Goal: Communication & Community: Answer question/provide support

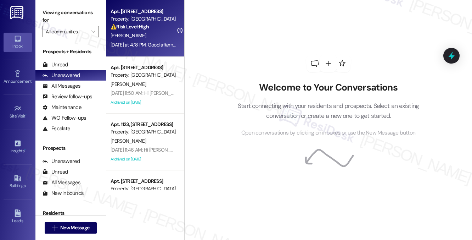
click at [153, 38] on div "[PERSON_NAME]" at bounding box center [143, 35] width 67 height 9
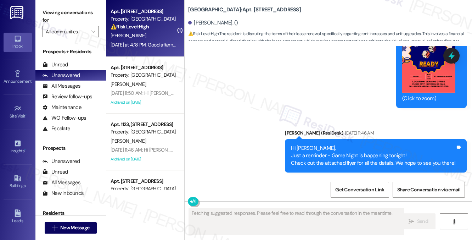
scroll to position [8610, 0]
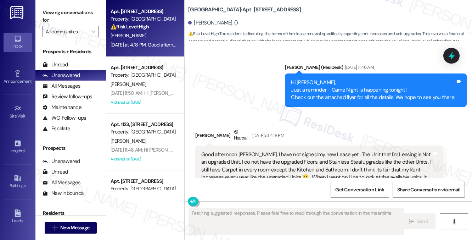
click at [271, 151] on div "Good afternoon [PERSON_NAME]. I have not signed my new Lease yet . The Unit tha…" at bounding box center [316, 174] width 231 height 46
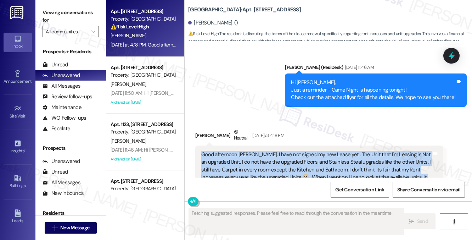
click at [271, 151] on div "Good afternoon [PERSON_NAME]. I have not signed my new Lease yet . The Unit tha…" at bounding box center [316, 174] width 231 height 46
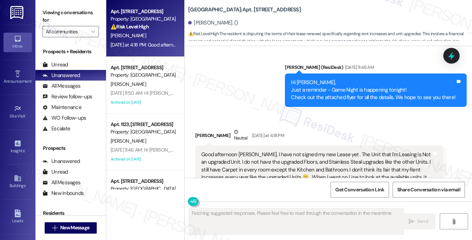
click at [319, 128] on div "[PERSON_NAME] Neutral [DATE] at 4:18 PM" at bounding box center [319, 136] width 248 height 17
click at [324, 151] on div "Good afternoon [PERSON_NAME]. I have not signed my new Lease yet . The Unit tha…" at bounding box center [316, 174] width 231 height 46
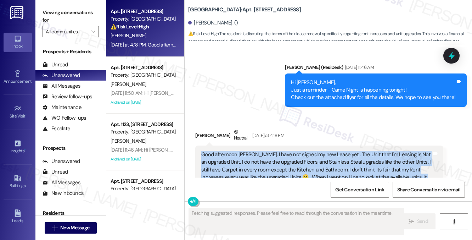
click at [324, 151] on div "Good afternoon [PERSON_NAME]. I have not signed my new Lease yet . The Unit tha…" at bounding box center [316, 174] width 231 height 46
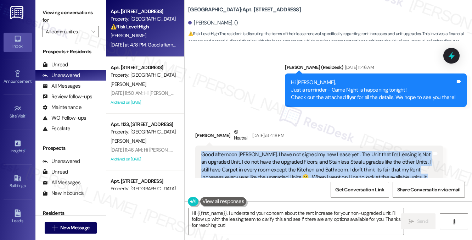
click at [315, 151] on div "Good afternoon [PERSON_NAME]. I have not signed my new Lease yet . The Unit tha…" at bounding box center [316, 174] width 231 height 46
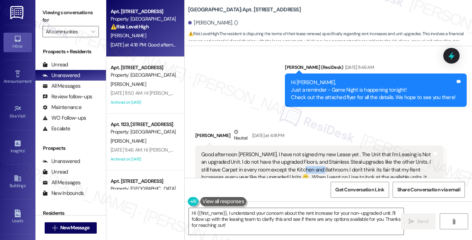
click at [315, 151] on div "Good afternoon [PERSON_NAME]. I have not signed my new Lease yet . The Unit tha…" at bounding box center [316, 174] width 231 height 46
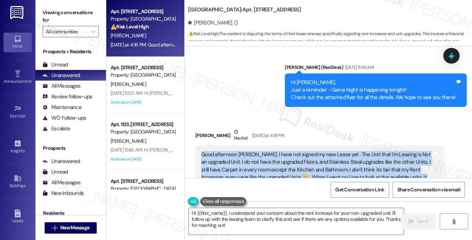
click at [315, 151] on div "Good afternoon [PERSON_NAME]. I have not signed my new Lease yet . The Unit tha…" at bounding box center [316, 174] width 231 height 46
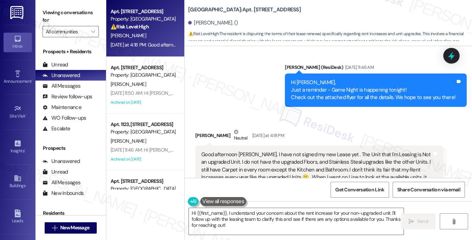
click at [335, 128] on div "[PERSON_NAME] Neutral [DATE] at 4:18 PM" at bounding box center [319, 136] width 248 height 17
click at [285, 151] on div "Good afternoon [PERSON_NAME]. I have not signed my new Lease yet . The Unit tha…" at bounding box center [316, 174] width 231 height 46
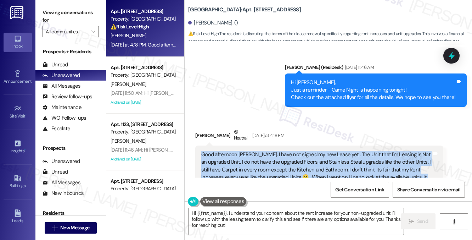
click at [285, 151] on div "Good afternoon [PERSON_NAME]. I have not signed my new Lease yet . The Unit tha…" at bounding box center [316, 174] width 231 height 46
click at [338, 151] on div "Good afternoon [PERSON_NAME]. I have not signed my new Lease yet . The Unit tha…" at bounding box center [316, 174] width 231 height 46
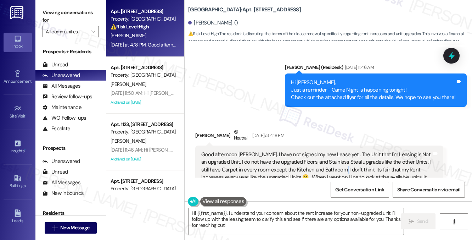
click at [338, 151] on div "Good afternoon [PERSON_NAME]. I have not signed my new Lease yet . The Unit tha…" at bounding box center [316, 174] width 231 height 46
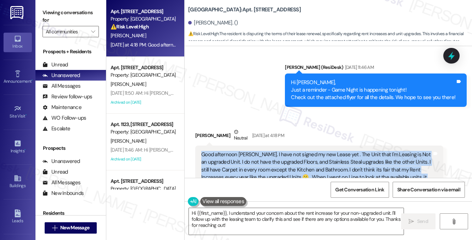
click at [338, 151] on div "Good afternoon [PERSON_NAME]. I have not signed my new Lease yet . The Unit tha…" at bounding box center [316, 174] width 231 height 46
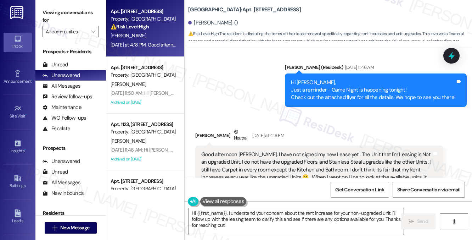
click at [252, 112] on div "Received via SMS Clynesis Evans Neutral Yesterday at 4:18 PM Good afternoon Sar…" at bounding box center [329, 164] width 288 height 105
click at [293, 151] on div "Good afternoon [PERSON_NAME]. I have not signed my new Lease yet . The Unit tha…" at bounding box center [316, 174] width 231 height 46
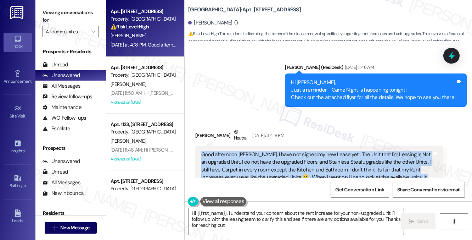
click at [293, 151] on div "Good afternoon [PERSON_NAME]. I have not signed my new Lease yet . The Unit tha…" at bounding box center [316, 174] width 231 height 46
copy div "Good afternoon [PERSON_NAME]. I have not signed my new Lease yet . The Unit tha…"
click at [295, 151] on div "Good afternoon [PERSON_NAME]. I have not signed my new Lease yet . The Unit tha…" at bounding box center [316, 174] width 231 height 46
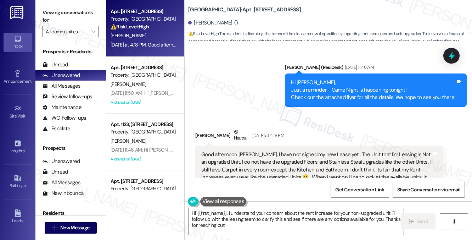
click at [295, 151] on div "Good afternoon [PERSON_NAME]. I have not signed my new Lease yet . The Unit tha…" at bounding box center [316, 174] width 231 height 46
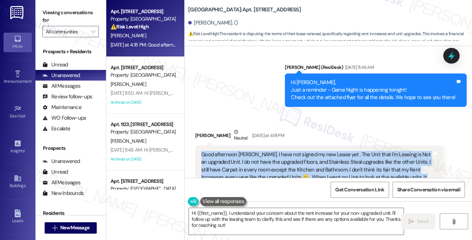
click at [295, 151] on div "Good afternoon [PERSON_NAME]. I have not signed my new Lease yet . The Unit tha…" at bounding box center [316, 174] width 231 height 46
click at [236, 219] on textarea "Hi {{first_name}}, I understand your concern about the rent increase for your n…" at bounding box center [296, 221] width 215 height 27
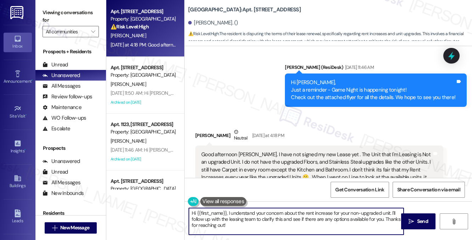
click at [236, 219] on textarea "Hi {{first_name}}, I understand your concern about the rent increase for your n…" at bounding box center [296, 221] width 215 height 27
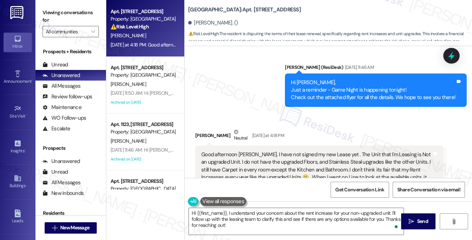
click at [250, 151] on div "Good afternoon [PERSON_NAME]. I have not signed my new Lease yet . The Unit tha…" at bounding box center [316, 174] width 231 height 46
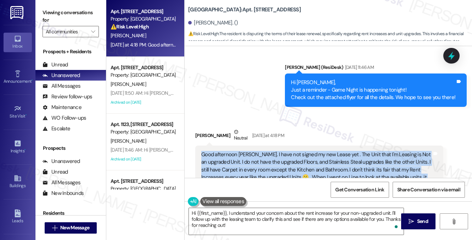
click at [250, 151] on div "Good afternoon [PERSON_NAME]. I have not signed my new Lease yet . The Unit tha…" at bounding box center [316, 174] width 231 height 46
copy div "Good afternoon [PERSON_NAME]. I have not signed my new Lease yet . The Unit tha…"
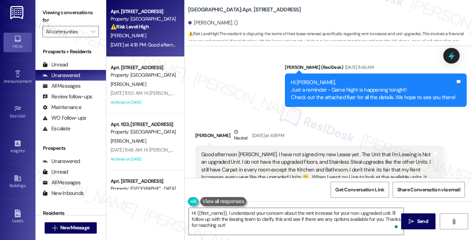
click at [285, 112] on div "Received via SMS Clynesis Evans Neutral Yesterday at 4:18 PM Good afternoon Sar…" at bounding box center [329, 164] width 288 height 105
click at [59, 15] on label "Viewing conversations for" at bounding box center [71, 16] width 56 height 19
click at [77, 14] on label "Viewing conversations for" at bounding box center [71, 16] width 56 height 19
click at [80, 13] on label "Viewing conversations for" at bounding box center [71, 16] width 56 height 19
click at [334, 151] on div "Good afternoon [PERSON_NAME]. I have not signed my new Lease yet . The Unit tha…" at bounding box center [316, 174] width 231 height 46
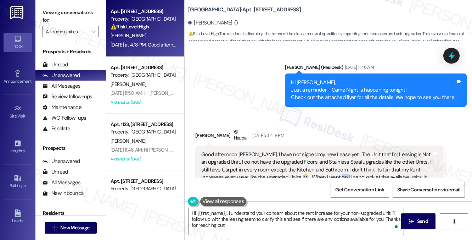
click at [334, 151] on div "Good afternoon [PERSON_NAME]. I have not signed my new Lease yet . The Unit tha…" at bounding box center [316, 174] width 231 height 46
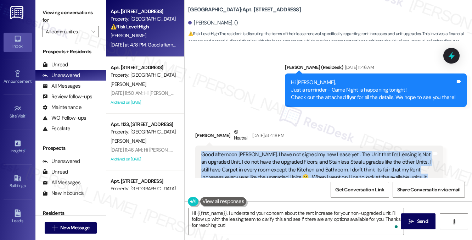
click at [334, 151] on div "Good afternoon [PERSON_NAME]. I have not signed my new Lease yet . The Unit tha…" at bounding box center [316, 174] width 231 height 46
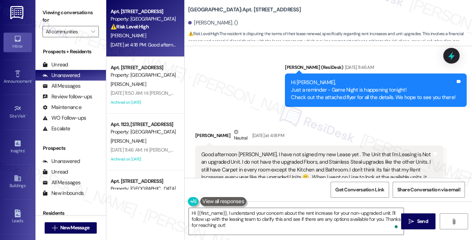
click at [83, 10] on label "Viewing conversations for" at bounding box center [71, 16] width 56 height 19
click at [244, 221] on textarea "Hi {{first_name}}, I understand your concern about the rent increase for your n…" at bounding box center [296, 221] width 215 height 27
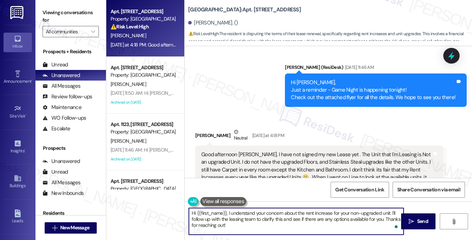
click at [244, 221] on textarea "Hi {{first_name}}, I understand your concern about the rent increase for your n…" at bounding box center [296, 221] width 215 height 27
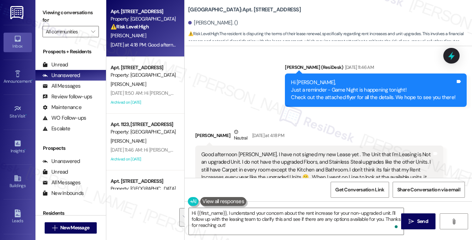
click at [310, 151] on div "Good afternoon [PERSON_NAME]. I have not signed my new Lease yet . The Unit tha…" at bounding box center [316, 174] width 231 height 46
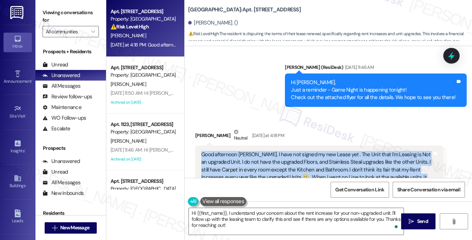
click at [310, 151] on div "Good afternoon [PERSON_NAME]. I have not signed my new Lease yet . The Unit tha…" at bounding box center [316, 174] width 231 height 46
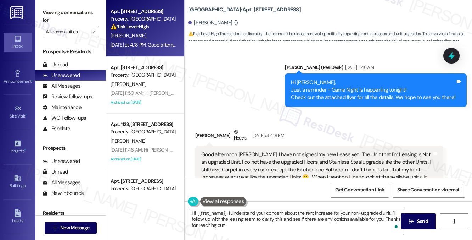
click at [337, 128] on div "[PERSON_NAME] Neutral [DATE] at 4:18 PM" at bounding box center [319, 136] width 248 height 17
click at [344, 151] on div "Good afternoon [PERSON_NAME]. I have not signed my new Lease yet . The Unit tha…" at bounding box center [316, 174] width 231 height 46
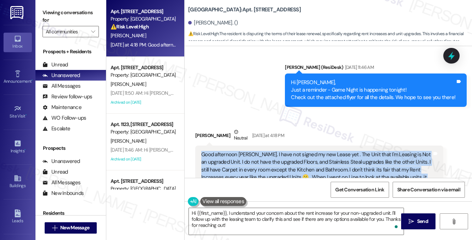
click at [344, 151] on div "Good afternoon [PERSON_NAME]. I have not signed my new Lease yet . The Unit tha…" at bounding box center [316, 174] width 231 height 46
click at [357, 151] on div "Good afternoon [PERSON_NAME]. I have not signed my new Lease yet . The Unit tha…" at bounding box center [316, 174] width 231 height 46
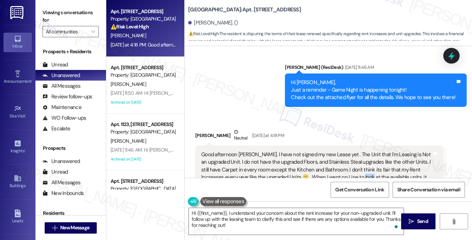
click at [357, 151] on div "Good afternoon [PERSON_NAME]. I have not signed my new Lease yet . The Unit tha…" at bounding box center [316, 174] width 231 height 46
click at [70, 15] on label "Viewing conversations for" at bounding box center [71, 16] width 56 height 19
click at [256, 151] on div "Good afternoon [PERSON_NAME]. I have not signed my new Lease yet . The Unit tha…" at bounding box center [316, 174] width 231 height 46
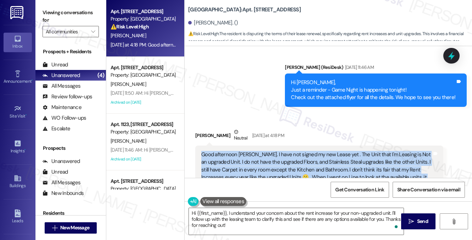
click at [256, 151] on div "Good afternoon [PERSON_NAME]. I have not signed my new Lease yet . The Unit tha…" at bounding box center [316, 174] width 231 height 46
click at [335, 151] on div "Good afternoon [PERSON_NAME]. I have not signed my new Lease yet . The Unit tha…" at bounding box center [316, 174] width 231 height 46
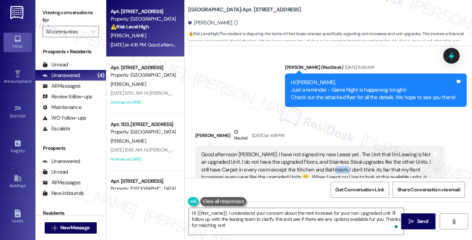
click at [335, 151] on div "Good afternoon [PERSON_NAME]. I have not signed my new Lease yet . The Unit tha…" at bounding box center [316, 174] width 231 height 46
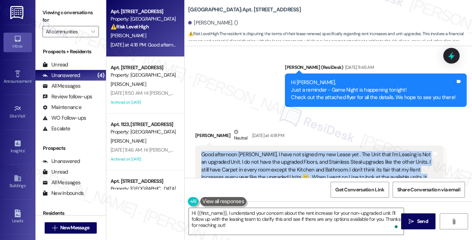
click at [335, 151] on div "Good afternoon [PERSON_NAME]. I have not signed my new Lease yet . The Unit tha…" at bounding box center [316, 174] width 231 height 46
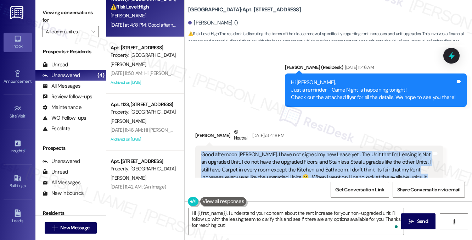
scroll to position [37, 0]
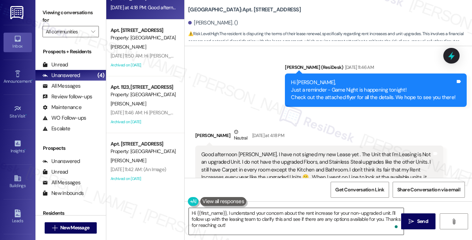
click at [242, 227] on textarea "Hi {{first_name}}, I understand your concern about the rent increase for your n…" at bounding box center [296, 221] width 215 height 27
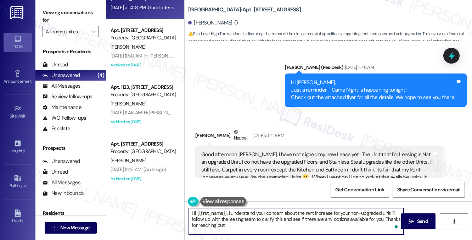
click at [242, 227] on textarea "Hi {{first_name}}, I understand your concern about the rent increase for your n…" at bounding box center [296, 221] width 215 height 27
click at [301, 151] on div "Good afternoon [PERSON_NAME]. I have not signed my new Lease yet . The Unit tha…" at bounding box center [316, 174] width 231 height 46
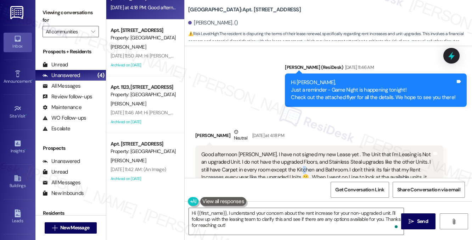
click at [301, 151] on div "Good afternoon [PERSON_NAME]. I have not signed my new Lease yet . The Unit tha…" at bounding box center [316, 174] width 231 height 46
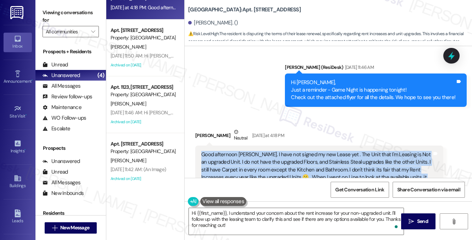
click at [301, 151] on div "Good afternoon [PERSON_NAME]. I have not signed my new Lease yet . The Unit tha…" at bounding box center [316, 174] width 231 height 46
click at [251, 151] on div "Good afternoon [PERSON_NAME]. I have not signed my new Lease yet . The Unit tha…" at bounding box center [316, 174] width 231 height 46
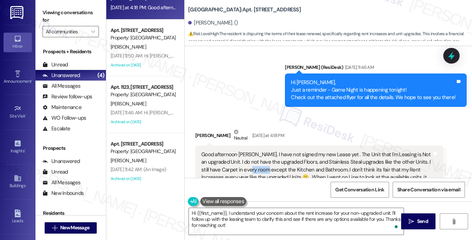
click at [251, 151] on div "Good afternoon [PERSON_NAME]. I have not signed my new Lease yet . The Unit tha…" at bounding box center [316, 174] width 231 height 46
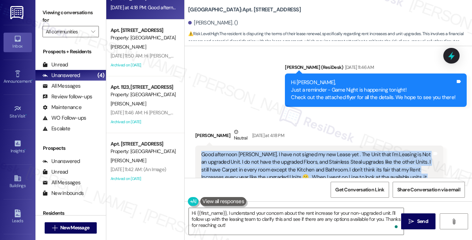
click at [251, 151] on div "Good afternoon [PERSON_NAME]. I have not signed my new Lease yet . The Unit tha…" at bounding box center [316, 174] width 231 height 46
click at [77, 10] on label "Viewing conversations for" at bounding box center [71, 16] width 56 height 19
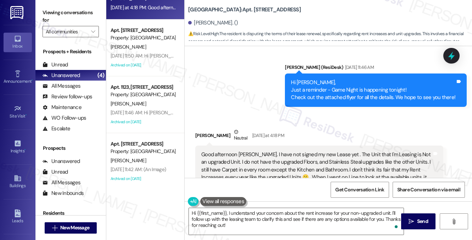
drag, startPoint x: 78, startPoint y: 12, endPoint x: 82, endPoint y: 11, distance: 4.5
click at [78, 12] on label "Viewing conversations for" at bounding box center [71, 16] width 56 height 19
drag, startPoint x: 186, startPoint y: 11, endPoint x: 221, endPoint y: 11, distance: 34.4
click at [221, 11] on div "Village Square: Apt. 1116, 5959 Watership Lane Clynesis Evans. () ⚠️ Risk Level…" at bounding box center [329, 21] width 288 height 39
copy b "[GEOGRAPHIC_DATA]"
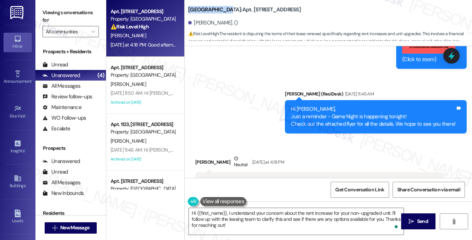
scroll to position [8610, 0]
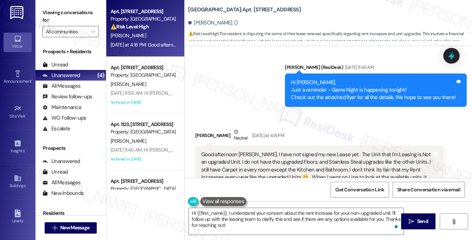
click at [252, 151] on div "Good afternoon [PERSON_NAME]. I have not signed my new Lease yet . The Unit tha…" at bounding box center [316, 174] width 231 height 46
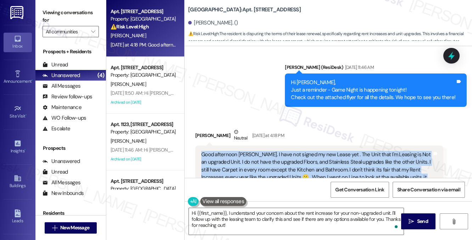
click at [252, 151] on div "Good afternoon [PERSON_NAME]. I have not signed my new Lease yet . The Unit tha…" at bounding box center [316, 174] width 231 height 46
click at [350, 151] on div "Good afternoon [PERSON_NAME]. I have not signed my new Lease yet . The Unit tha…" at bounding box center [316, 174] width 231 height 46
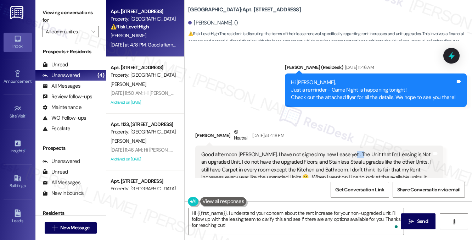
click at [350, 151] on div "Good afternoon [PERSON_NAME]. I have not signed my new Lease yet . The Unit tha…" at bounding box center [316, 174] width 231 height 46
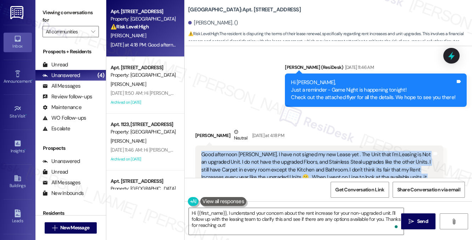
click at [350, 151] on div "Good afternoon [PERSON_NAME]. I have not signed my new Lease yet . The Unit tha…" at bounding box center [316, 174] width 231 height 46
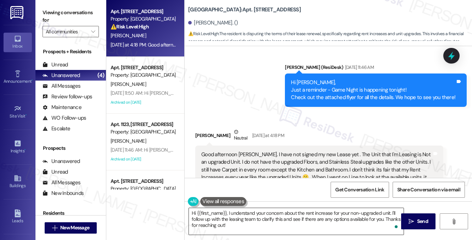
click at [287, 216] on textarea "Hi {{first_name}}, I understand your concern about the rent increase for your n…" at bounding box center [296, 221] width 215 height 27
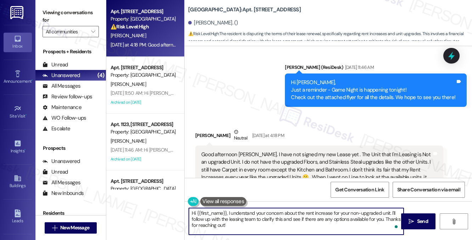
click at [287, 216] on textarea "Hi {{first_name}}, I understand your concern about the rent increase for your n…" at bounding box center [296, 221] width 215 height 27
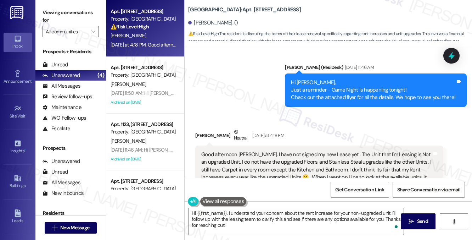
click at [281, 151] on div "Good afternoon [PERSON_NAME]. I have not signed my new Lease yet . The Unit tha…" at bounding box center [316, 174] width 231 height 46
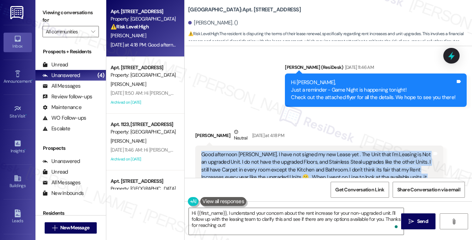
click at [281, 151] on div "Good afternoon [PERSON_NAME]. I have not signed my new Lease yet . The Unit tha…" at bounding box center [316, 174] width 231 height 46
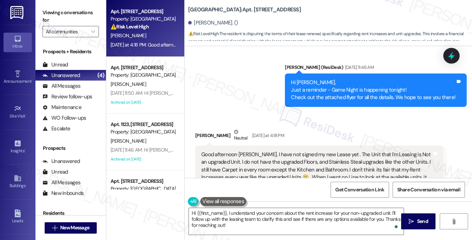
click at [198, 12] on b "Village Square: Apt. 1116, 5959 Watership Lane" at bounding box center [244, 9] width 113 height 7
drag, startPoint x: 187, startPoint y: 8, endPoint x: 222, endPoint y: 8, distance: 35.1
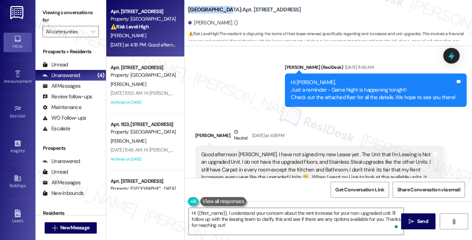
click at [223, 7] on div "Village Square: Apt. 1116, 5959 Watership Lane Clynesis Evans. () ⚠️ Risk Level…" at bounding box center [329, 21] width 288 height 39
copy b "[GEOGRAPHIC_DATA]:"
click at [55, 15] on label "Viewing conversations for" at bounding box center [71, 16] width 56 height 19
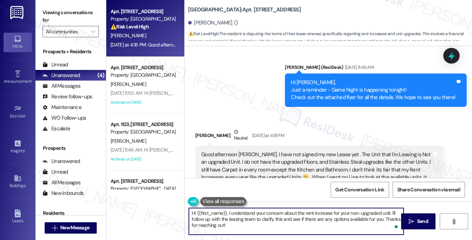
drag, startPoint x: 268, startPoint y: 225, endPoint x: 230, endPoint y: 232, distance: 38.6
click at [230, 232] on textarea "Hi {{first_name}}, I understand your concern about the rent increase for your n…" at bounding box center [296, 221] width 215 height 27
click at [235, 217] on textarea "Hi {{first_name}}, I understand your concern about the rent increase for your n…" at bounding box center [296, 221] width 215 height 27
drag, startPoint x: 343, startPoint y: 221, endPoint x: 352, endPoint y: 213, distance: 12.4
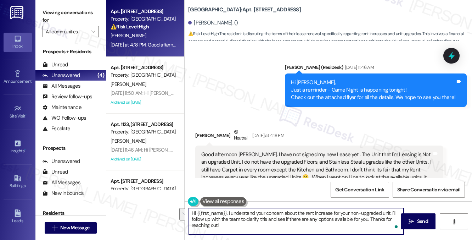
click at [352, 213] on textarea "Hi {{first_name}}, I understand your concern about the rent increase for your n…" at bounding box center [296, 221] width 215 height 27
click at [324, 226] on textarea "Hi {{first_name}}, I understand your concern about the rent increase for your n…" at bounding box center [296, 221] width 215 height 27
drag, startPoint x: 354, startPoint y: 226, endPoint x: 392, endPoint y: 210, distance: 40.5
click at [392, 210] on textarea "Hi {{first_name}}, I understand your concern about the rent increase for your n…" at bounding box center [296, 221] width 215 height 27
click at [271, 221] on textarea "Hi {{first_name}}, I understand your concern about the rent increase for your n…" at bounding box center [296, 221] width 215 height 27
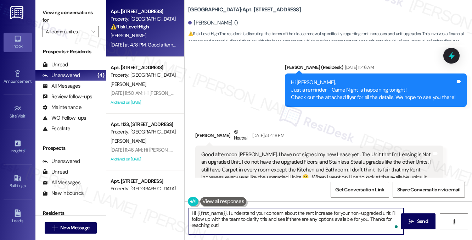
click at [271, 221] on textarea "Hi {{first_name}}, I understand your concern about the rent increase for your n…" at bounding box center [296, 221] width 215 height 27
click at [267, 218] on textarea "Hi {{first_name}}, I understand your concern about the rent increase for your n…" at bounding box center [296, 221] width 215 height 27
click at [264, 218] on textarea "Hi {{first_name}}, I understand your concern about the rent increase for your n…" at bounding box center [296, 221] width 215 height 27
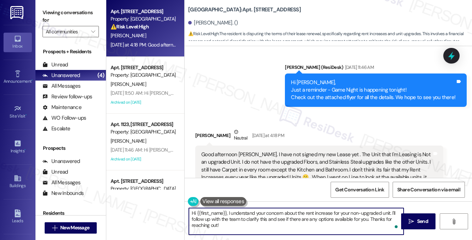
click at [264, 218] on textarea "Hi {{first_name}}, I understand your concern about the rent increase for your n…" at bounding box center [296, 221] width 215 height 27
drag, startPoint x: 258, startPoint y: 218, endPoint x: 359, endPoint y: 217, distance: 100.4
click at [359, 217] on textarea "Hi {{first_name}}, I understand your concern about the rent increase for your n…" at bounding box center [296, 221] width 215 height 27
click at [210, 128] on div "[PERSON_NAME] Neutral [DATE] at 4:18 PM" at bounding box center [319, 136] width 248 height 17
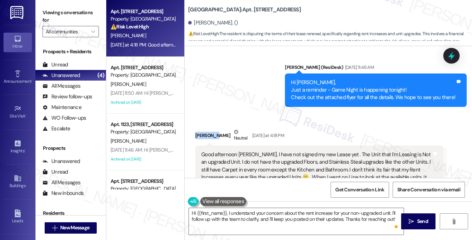
click at [210, 128] on div "[PERSON_NAME] Neutral [DATE] at 4:18 PM" at bounding box center [319, 136] width 248 height 17
click at [288, 220] on textarea "Hi {{first_name}}, I understand your concern about the rent increase for your n…" at bounding box center [296, 221] width 215 height 27
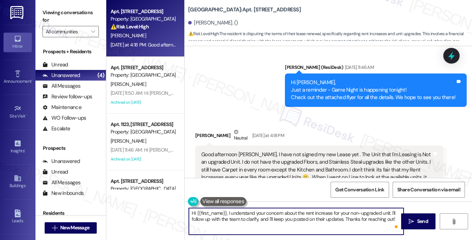
click at [288, 220] on textarea "Hi {{first_name}}, I understand your concern about the rent increase for your n…" at bounding box center [296, 221] width 215 height 27
click at [256, 217] on textarea "Hi {{first_name}}, I understand your concern about the rent increase for your n…" at bounding box center [296, 221] width 215 height 27
click at [290, 220] on textarea "Hi {{first_name}}, I understand your concern about the rent increase for your n…" at bounding box center [296, 221] width 215 height 27
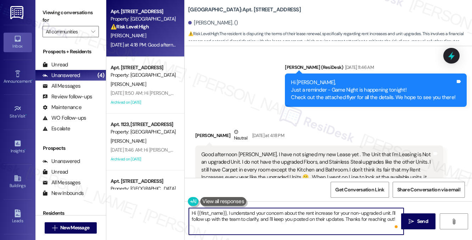
drag, startPoint x: 290, startPoint y: 220, endPoint x: 301, endPoint y: 220, distance: 11.0
click at [290, 220] on textarea "Hi {{first_name}}, I understand your concern about the rent increase for your n…" at bounding box center [296, 221] width 215 height 27
click at [374, 221] on textarea "Hi {{first_name}}, I understand your concern about the rent increase for your n…" at bounding box center [296, 221] width 215 height 27
drag, startPoint x: 395, startPoint y: 218, endPoint x: 348, endPoint y: 221, distance: 46.9
click at [348, 221] on textarea "Hi {{first_name}}, I understand your concern about the rent increase for your n…" at bounding box center [296, 221] width 215 height 27
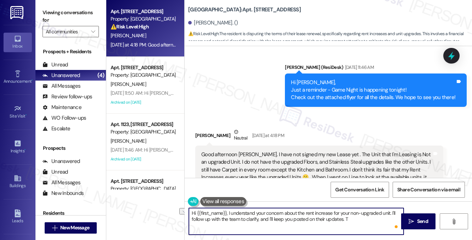
type textarea "Hi {{first_name}}, I understand your concern about the rent increase for your n…"
click at [364, 219] on textarea "Hi {{first_name}}, I understand your concern about the rent increase for your n…" at bounding box center [296, 221] width 215 height 27
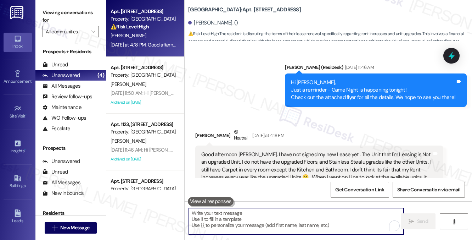
click at [266, 123] on div "Received via SMS Clynesis Evans Neutral Yesterday at 4:18 PM Good afternoon Sar…" at bounding box center [319, 170] width 259 height 95
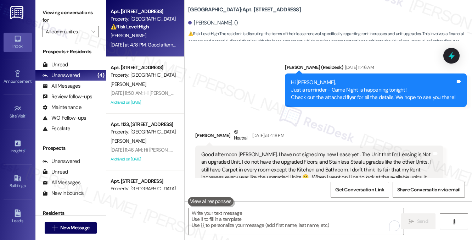
click at [77, 20] on label "Viewing conversations for" at bounding box center [71, 16] width 56 height 19
click at [65, 14] on label "Viewing conversations for" at bounding box center [71, 16] width 56 height 19
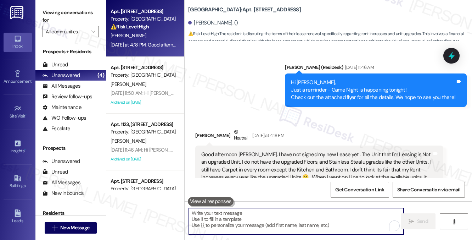
click at [363, 224] on textarea "To enrich screen reader interactions, please activate Accessibility in Grammarl…" at bounding box center [296, 221] width 215 height 27
paste textarea "Hi {{first_name}}, I understand your concern about the rent increase for your n…"
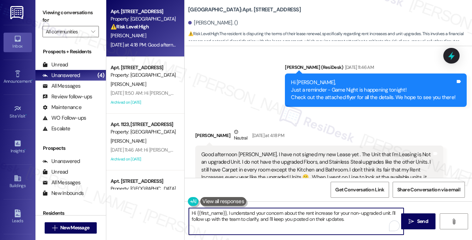
click at [314, 151] on div "Good afternoon [PERSON_NAME]. I have not signed my new Lease yet . The Unit tha…" at bounding box center [316, 174] width 231 height 46
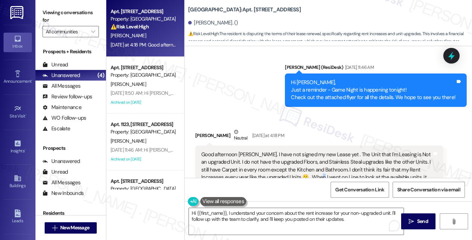
click at [314, 151] on div "Good afternoon [PERSON_NAME]. I have not signed my new Lease yet . The Unit tha…" at bounding box center [316, 174] width 231 height 46
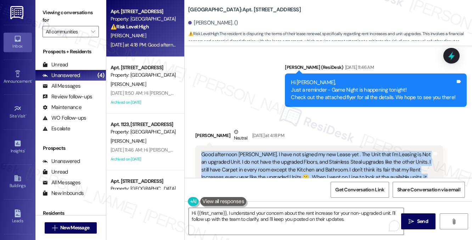
click at [314, 151] on div "Good afternoon [PERSON_NAME]. I have not signed my new Lease yet . The Unit tha…" at bounding box center [316, 174] width 231 height 46
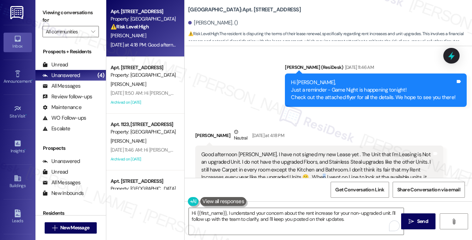
click at [314, 151] on div "Good afternoon [PERSON_NAME]. I have not signed my new Lease yet . The Unit tha…" at bounding box center [316, 174] width 231 height 46
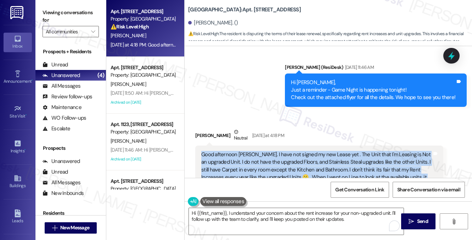
click at [314, 151] on div "Good afternoon [PERSON_NAME]. I have not signed my new Lease yet . The Unit tha…" at bounding box center [316, 174] width 231 height 46
click at [329, 151] on div "Good afternoon [PERSON_NAME]. I have not signed my new Lease yet . The Unit tha…" at bounding box center [316, 174] width 231 height 46
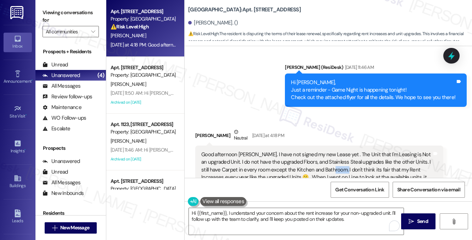
click at [329, 151] on div "Good afternoon [PERSON_NAME]. I have not signed my new Lease yet . The Unit tha…" at bounding box center [316, 174] width 231 height 46
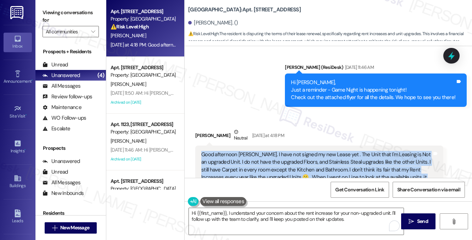
click at [329, 151] on div "Good afternoon [PERSON_NAME]. I have not signed my new Lease yet . The Unit tha…" at bounding box center [316, 174] width 231 height 46
click at [348, 151] on div "Good afternoon [PERSON_NAME]. I have not signed my new Lease yet . The Unit tha…" at bounding box center [316, 174] width 231 height 46
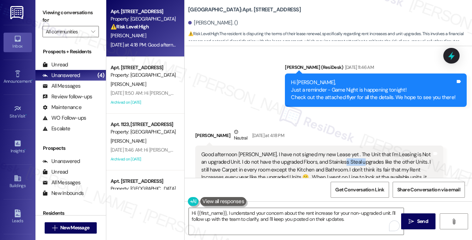
click at [348, 151] on div "Good afternoon [PERSON_NAME]. I have not signed my new Lease yet . The Unit tha…" at bounding box center [316, 174] width 231 height 46
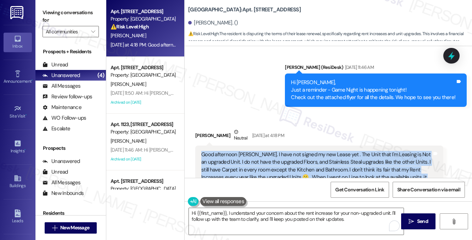
click at [348, 151] on div "Good afternoon [PERSON_NAME]. I have not signed my new Lease yet . The Unit tha…" at bounding box center [316, 174] width 231 height 46
click at [320, 151] on div "Good afternoon [PERSON_NAME]. I have not signed my new Lease yet . The Unit tha…" at bounding box center [316, 174] width 231 height 46
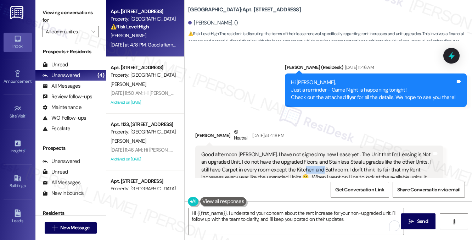
click at [320, 151] on div "Good afternoon [PERSON_NAME]. I have not signed my new Lease yet . The Unit tha…" at bounding box center [316, 174] width 231 height 46
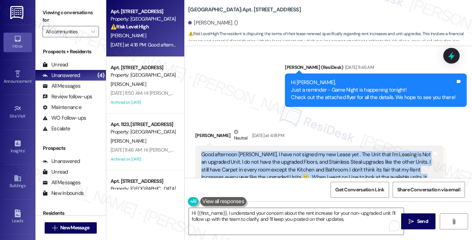
click at [320, 151] on div "Good afternoon [PERSON_NAME]. I have not signed my new Lease yet . The Unit tha…" at bounding box center [316, 174] width 231 height 46
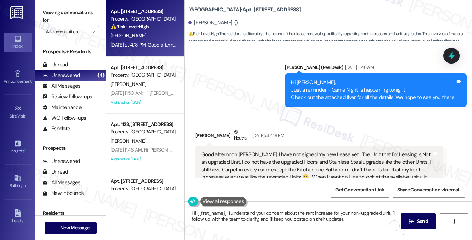
click at [343, 213] on textarea "Hi {{first_name}}, I understand your concern about the rent increase for your n…" at bounding box center [296, 221] width 215 height 27
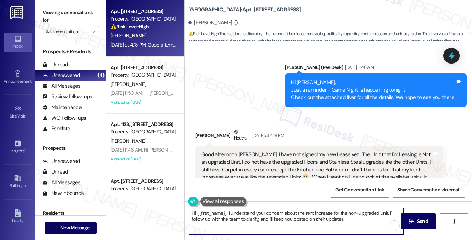
click at [256, 213] on textarea "Hi {{first_name}}, I understand your concern about the rent increase for the no…" at bounding box center [296, 221] width 215 height 27
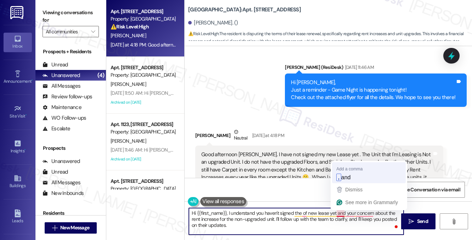
type textarea "Hi {{first_name}}, I understand you haven't signed the of new lease yet, and yo…"
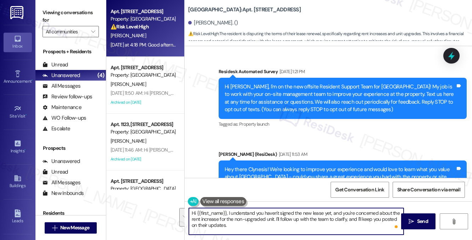
click at [256, 226] on textarea "Hi {{first_name}}, I understand you haven't signed the new lease yet, and you'r…" at bounding box center [296, 221] width 215 height 27
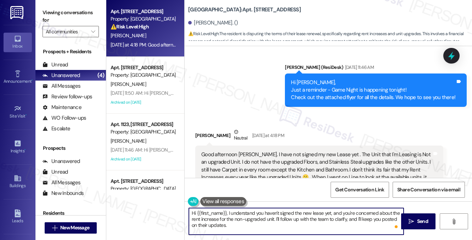
click at [273, 219] on textarea "Hi {{first_name}}, I understand you haven't signed the new lease yet, and you'r…" at bounding box center [296, 221] width 215 height 27
click at [228, 222] on textarea "Hi {{first_name}}, I understand you haven't signed the new lease yet, and you'r…" at bounding box center [296, 221] width 215 height 27
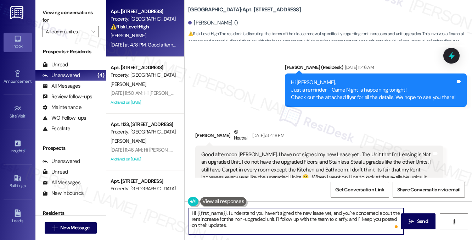
click at [228, 222] on textarea "Hi {{first_name}}, I understand you haven't signed the new lease yet, and you'r…" at bounding box center [296, 221] width 215 height 27
type textarea "Hi {{first_name}}, I understand you haven't signed the new lease yet, and you'r…"
click at [228, 151] on div "Good afternoon [PERSON_NAME]. I have not signed my new Lease yet . The Unit tha…" at bounding box center [316, 174] width 231 height 46
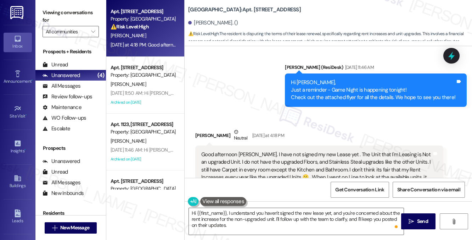
click at [228, 151] on div "Good afternoon [PERSON_NAME]. I have not signed my new Lease yet . The Unit tha…" at bounding box center [316, 174] width 231 height 46
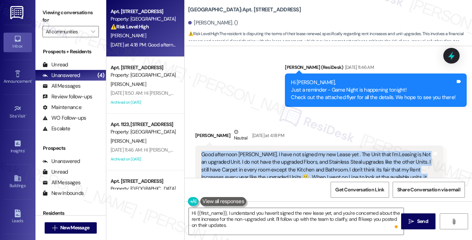
click at [228, 151] on div "Good afternoon [PERSON_NAME]. I have not signed my new Lease yet . The Unit tha…" at bounding box center [316, 174] width 231 height 46
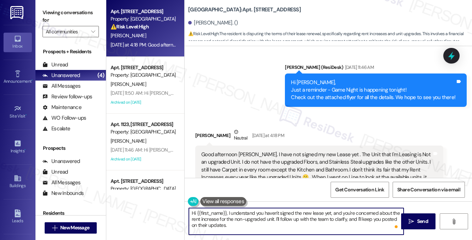
click at [243, 212] on textarea "Hi {{first_name}}, I understand you haven't signed the new lease yet, and you'r…" at bounding box center [296, 221] width 215 height 27
click at [323, 215] on textarea "Hi {{first_name}}, I understand you haven't signed the new lease yet, and you'r…" at bounding box center [296, 221] width 215 height 27
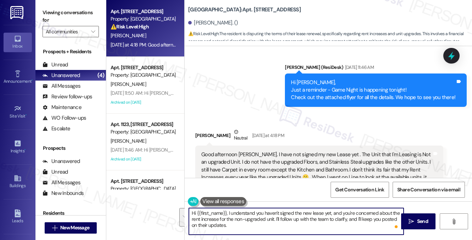
click at [323, 215] on textarea "Hi {{first_name}}, I understand you haven't signed the new lease yet, and you'r…" at bounding box center [296, 221] width 215 height 27
click at [249, 228] on textarea "Hi {{first_name}}, I understand you haven't signed the new lease yet, and you'r…" at bounding box center [296, 221] width 215 height 27
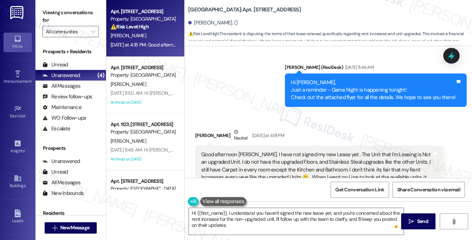
click at [252, 151] on div "Good afternoon [PERSON_NAME]. I have not signed my new Lease yet . The Unit tha…" at bounding box center [316, 174] width 231 height 46
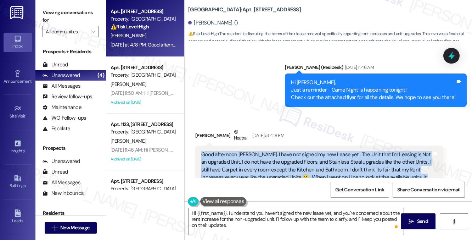
click at [253, 151] on div "Good afternoon [PERSON_NAME]. I have not signed my new Lease yet . The Unit tha…" at bounding box center [316, 174] width 231 height 46
copy div "Good afternoon [PERSON_NAME]. I have not signed my new Lease yet . The Unit tha…"
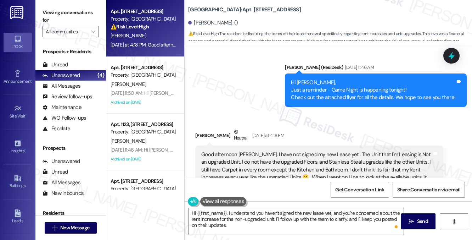
click at [88, 18] on label "Viewing conversations for" at bounding box center [71, 16] width 56 height 19
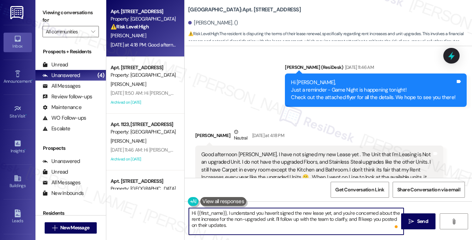
click at [256, 226] on textarea "Hi {{first_name}}, I understand you haven't signed the new lease yet, and you'r…" at bounding box center [296, 221] width 215 height 27
click at [244, 223] on textarea "Hi {{first_name}}, I understand you haven't signed the new lease yet, and you'r…" at bounding box center [296, 221] width 215 height 27
click at [277, 217] on textarea "Hi {{first_name}}, I understand you haven't signed the new lease yet, and you'r…" at bounding box center [296, 221] width 215 height 27
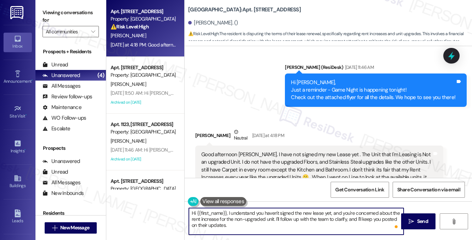
click at [277, 217] on textarea "Hi {{first_name}}, I understand you haven't signed the new lease yet, and you'r…" at bounding box center [296, 221] width 215 height 27
click at [331, 227] on textarea "Hi {{first_name}}, I understand you haven't signed the new lease yet, and you'r…" at bounding box center [296, 221] width 215 height 27
click at [412, 220] on icon "" at bounding box center [411, 221] width 5 height 6
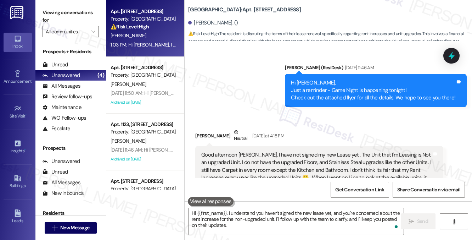
scroll to position [8675, 0]
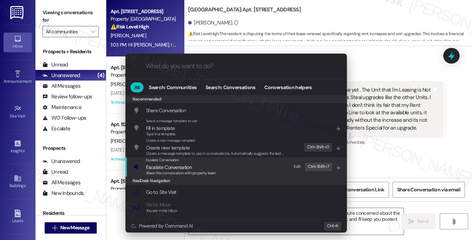
click at [228, 161] on div "Escalate Conversation Escalate Conversation Share this conversation with proper…" at bounding box center [236, 166] width 207 height 19
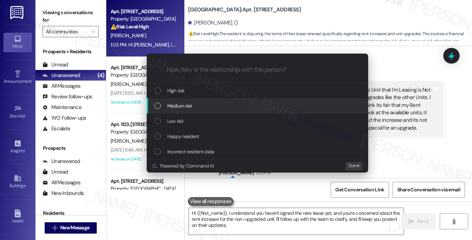
click at [194, 106] on div "Medium risk" at bounding box center [258, 106] width 207 height 8
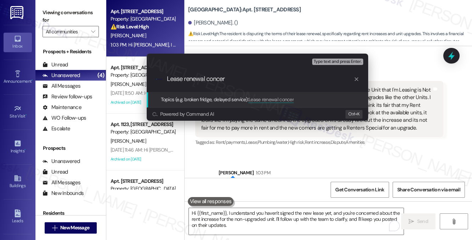
type input "Lease renewal concern"
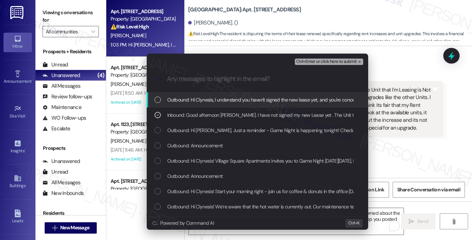
click at [322, 60] on span "Ctrl+Enter or click here to submit" at bounding box center [326, 61] width 61 height 5
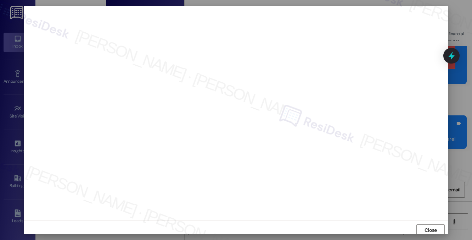
scroll to position [6, 0]
click at [426, 223] on span "Close" at bounding box center [431, 224] width 12 height 7
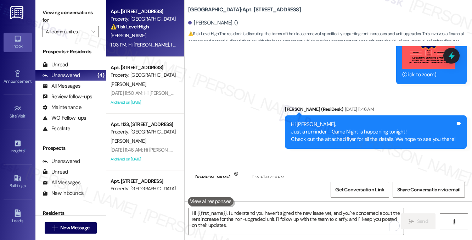
click at [306, 170] on div "[PERSON_NAME] Neutral [DATE] at 4:18 PM" at bounding box center [319, 178] width 248 height 17
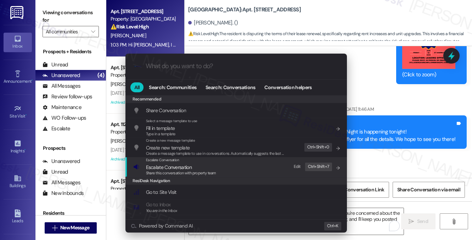
click at [231, 166] on div "Escalate Conversation Escalate Conversation Share this conversation with proper…" at bounding box center [236, 166] width 207 height 19
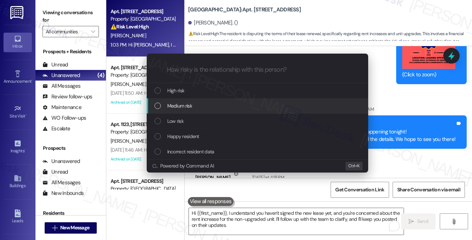
click at [190, 108] on span "Medium risk" at bounding box center [179, 106] width 25 height 8
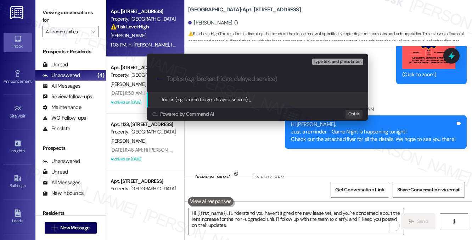
paste input "Lease renewal concern"
type input "Lease renewal concern"
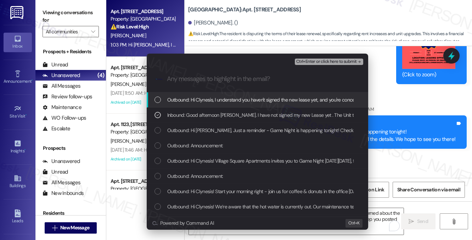
click at [305, 64] on span "Ctrl+Enter or click here to submit" at bounding box center [326, 61] width 61 height 5
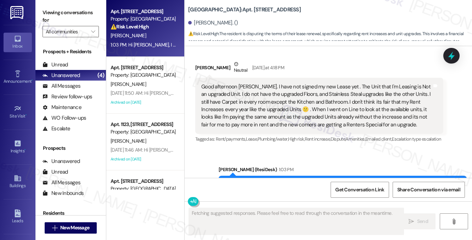
scroll to position [8618, 0]
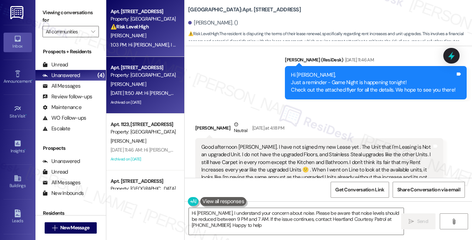
type textarea "Hi [PERSON_NAME], I understand your concern about noise. Please be aware that n…"
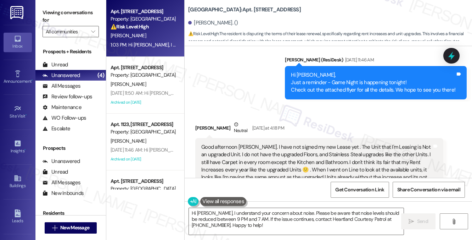
click at [296, 143] on div "Good afternoon [PERSON_NAME]. I have not signed my new Lease yet . The Unit tha…" at bounding box center [316, 166] width 231 height 46
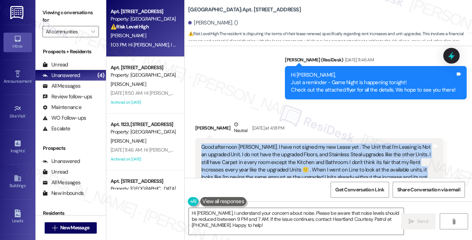
click at [296, 143] on div "Good afternoon [PERSON_NAME]. I have not signed my new Lease yet . The Unit tha…" at bounding box center [316, 166] width 231 height 46
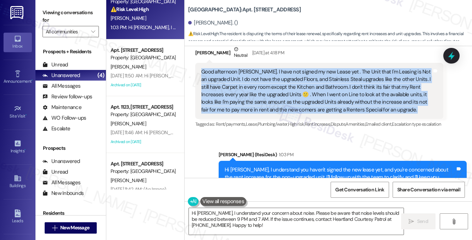
scroll to position [0, 0]
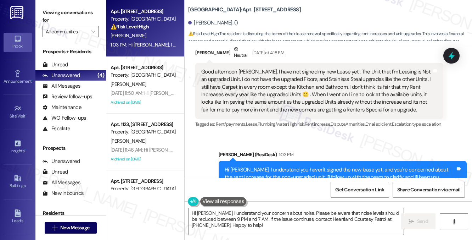
click at [294, 166] on div "Hi [PERSON_NAME], I understand you haven't signed the new lease yet, and you're…" at bounding box center [340, 177] width 231 height 23
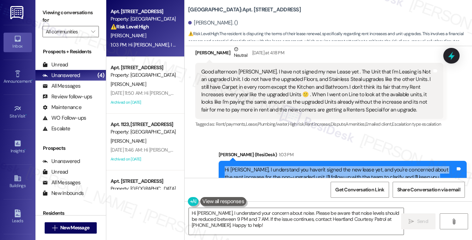
click at [294, 166] on div "Hi [PERSON_NAME], I understand you haven't signed the new lease yet, and you're…" at bounding box center [340, 177] width 231 height 23
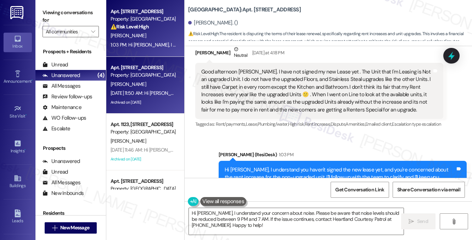
click at [157, 86] on div "[PERSON_NAME]" at bounding box center [143, 84] width 67 height 9
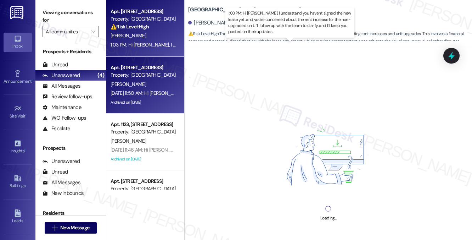
click at [170, 44] on div "1:03 PM: Hi [PERSON_NAME], I understand you haven't signed the new lease yet, a…" at bounding box center [348, 44] width 474 height 6
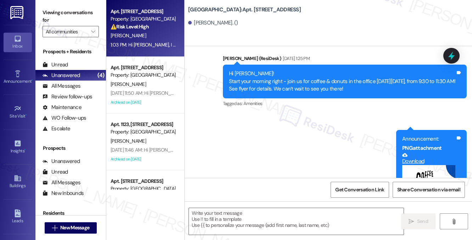
type textarea "Fetching suggested responses. Please feel free to read through the conversation…"
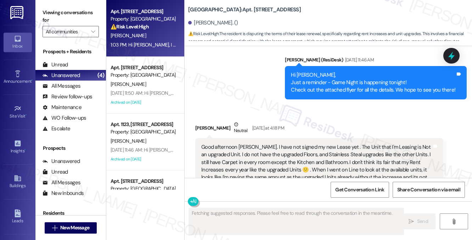
scroll to position [8780, 0]
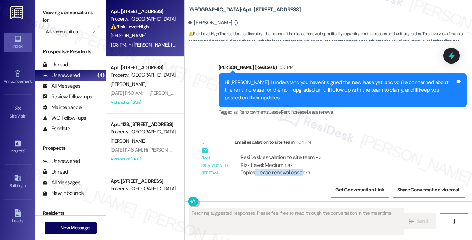
drag, startPoint x: 255, startPoint y: 138, endPoint x: 302, endPoint y: 139, distance: 46.8
click at [302, 154] on div "ResiDesk escalation to site team -> Risk Level: Medium risk Topics: Lease renew…" at bounding box center [339, 169] width 197 height 30
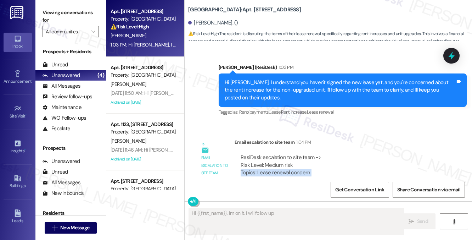
scroll to position [8709, 0]
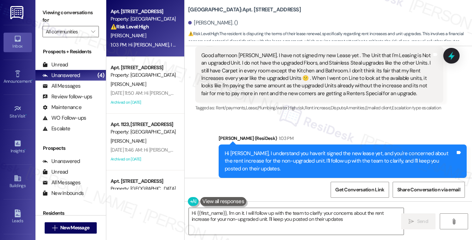
type textarea "Hi {{first_name}}, I'm on it. I will follow up with the team to clarify your co…"
click at [278, 150] on div "Hi [PERSON_NAME], I understand you haven't signed the new lease yet, and you're…" at bounding box center [340, 161] width 231 height 23
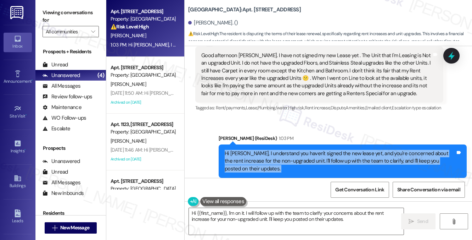
click at [278, 150] on div "Hi [PERSON_NAME], I understand you haven't signed the new lease yet, and you're…" at bounding box center [340, 161] width 231 height 23
click at [304, 150] on div "Hi [PERSON_NAME], I understand you haven't signed the new lease yet, and you're…" at bounding box center [340, 161] width 231 height 23
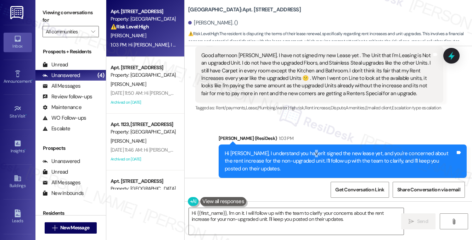
click at [304, 150] on div "Hi [PERSON_NAME], I understand you haven't signed the new lease yet, and you're…" at bounding box center [340, 161] width 231 height 23
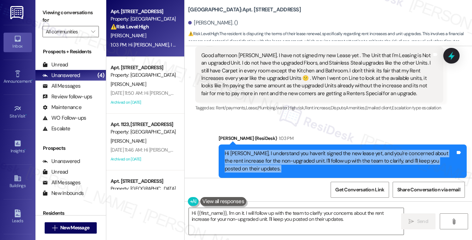
click at [304, 150] on div "Hi [PERSON_NAME], I understand you haven't signed the new lease yet, and you're…" at bounding box center [340, 161] width 231 height 23
click at [289, 150] on div "Hi [PERSON_NAME], I understand you haven't signed the new lease yet, and you're…" at bounding box center [340, 161] width 231 height 23
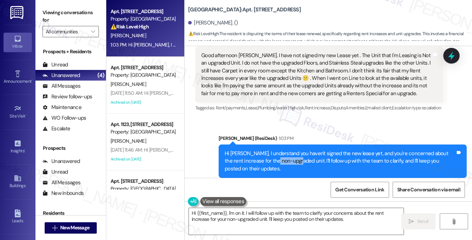
click at [289, 150] on div "Hi [PERSON_NAME], I understand you haven't signed the new lease yet, and you're…" at bounding box center [340, 161] width 231 height 23
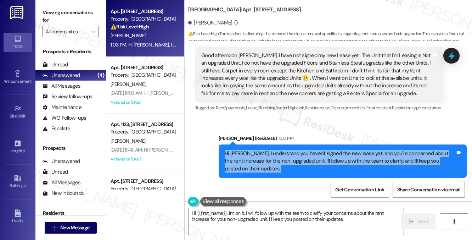
click at [289, 150] on div "Hi [PERSON_NAME], I understand you haven't signed the new lease yet, and you're…" at bounding box center [340, 161] width 231 height 23
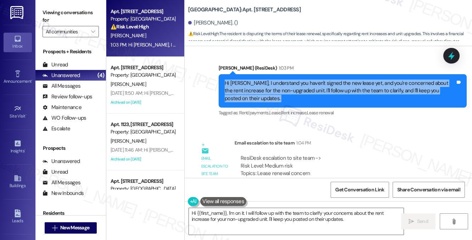
scroll to position [8780, 0]
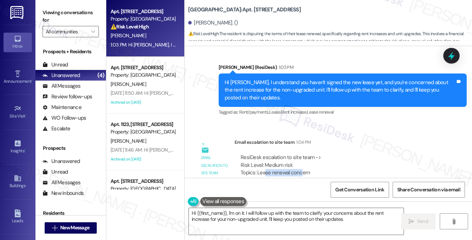
drag, startPoint x: 265, startPoint y: 140, endPoint x: 299, endPoint y: 140, distance: 34.4
click at [299, 154] on div "ResiDesk escalation to site team -> Risk Level: Medium risk Topics: Lease renew…" at bounding box center [339, 169] width 197 height 30
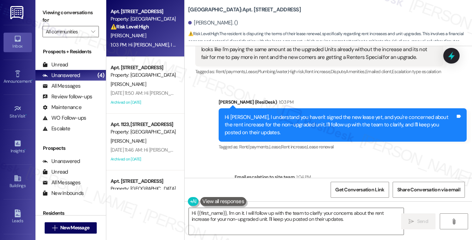
scroll to position [8710, 0]
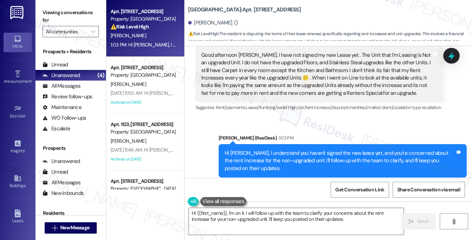
click at [289, 149] on div "Hi [PERSON_NAME], I understand you haven't signed the new lease yet, and you're…" at bounding box center [340, 160] width 231 height 23
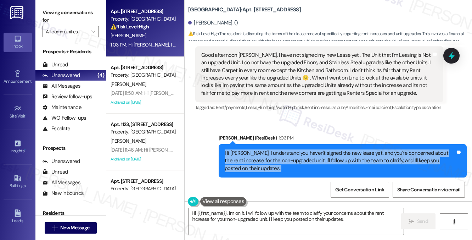
click at [289, 149] on div "Hi [PERSON_NAME], I understand you haven't signed the new lease yet, and you're…" at bounding box center [340, 160] width 231 height 23
click at [291, 149] on div "Hi [PERSON_NAME], I understand you haven't signed the new lease yet, and you're…" at bounding box center [340, 160] width 231 height 23
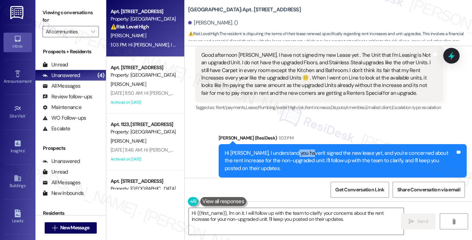
click at [291, 149] on div "Hi [PERSON_NAME], I understand you haven't signed the new lease yet, and you're…" at bounding box center [340, 160] width 231 height 23
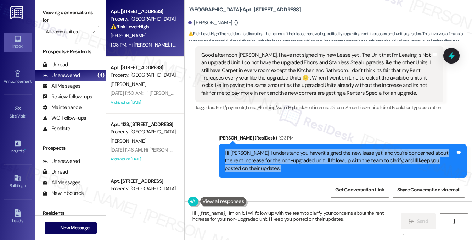
click at [291, 149] on div "Hi [PERSON_NAME], I understand you haven't signed the new lease yet, and you're…" at bounding box center [340, 160] width 231 height 23
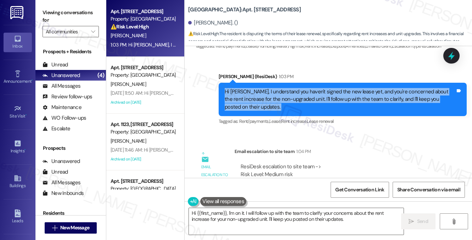
scroll to position [8780, 0]
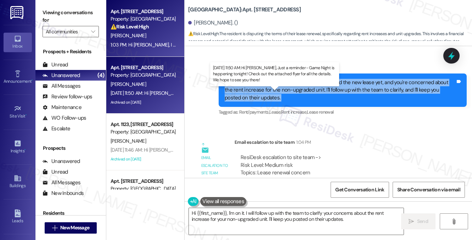
click at [154, 93] on div "[DATE] 11:50 AM: Hi [PERSON_NAME], Just a reminder - Game Night is happening to…" at bounding box center [278, 93] width 334 height 6
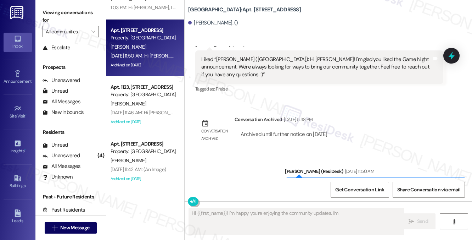
scroll to position [3028, 0]
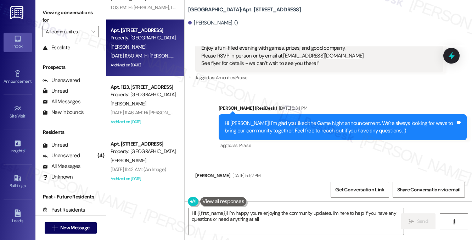
type textarea "Hi {{first_name}}! I'm happy you're enjoying the community updates. I'm here to…"
